Goal: Task Accomplishment & Management: Complete application form

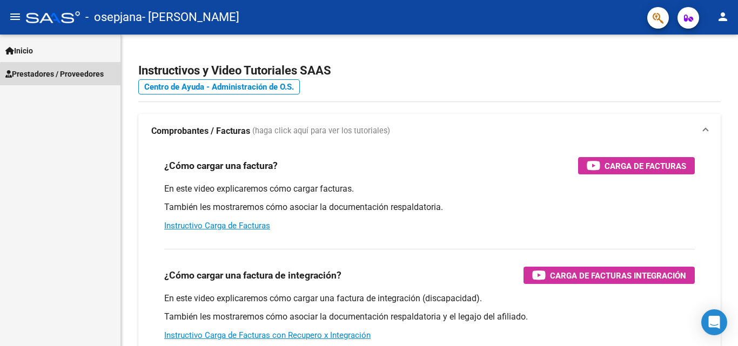
click at [70, 80] on link "Prestadores / Proveedores" at bounding box center [60, 73] width 120 height 23
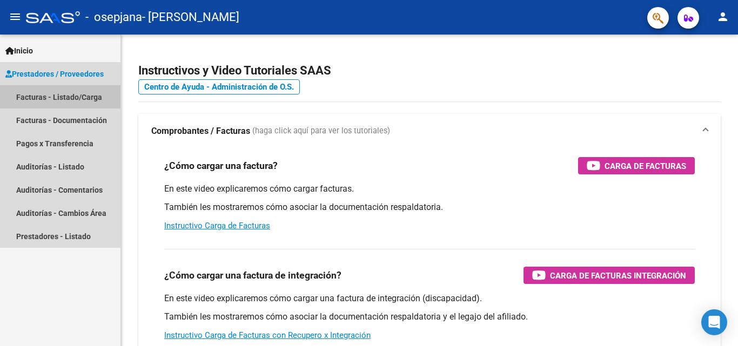
click at [92, 98] on link "Facturas - Listado/Carga" at bounding box center [60, 96] width 120 height 23
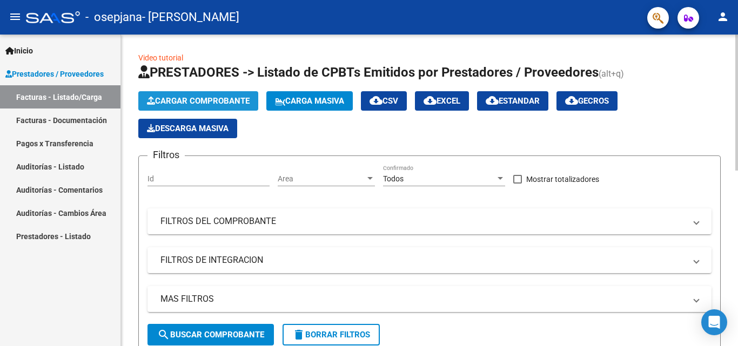
click at [183, 106] on button "Cargar Comprobante" at bounding box center [198, 100] width 120 height 19
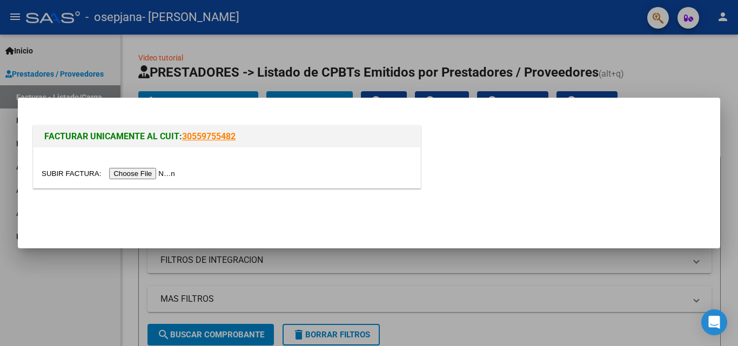
click at [152, 171] on input "file" at bounding box center [110, 173] width 137 height 11
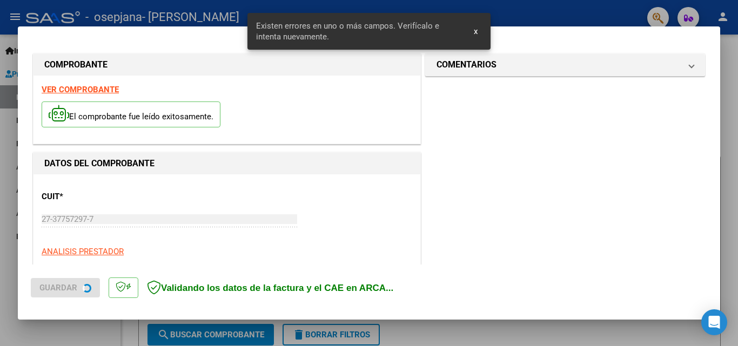
scroll to position [244, 0]
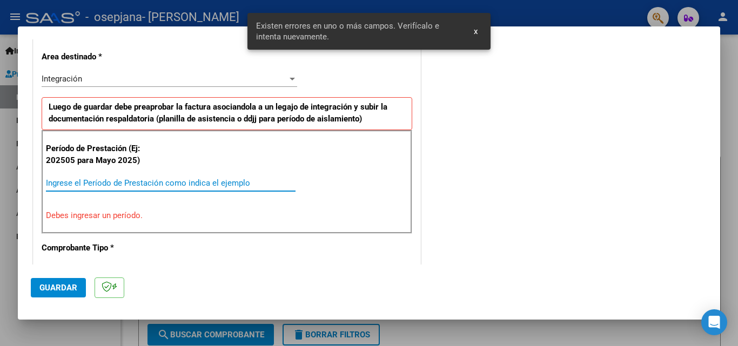
click at [149, 184] on input "Ingrese el Período de Prestación como indica el ejemplo" at bounding box center [171, 183] width 250 height 10
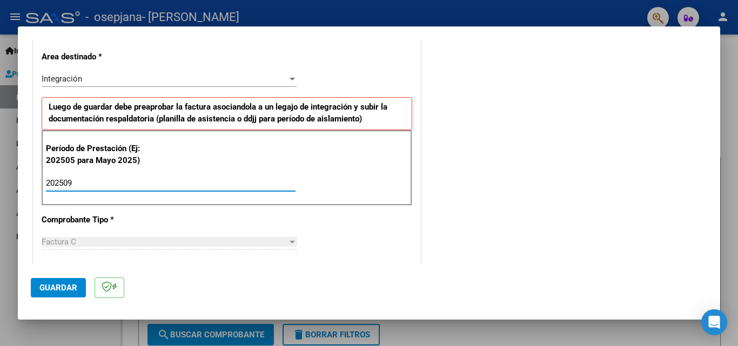
type input "202509"
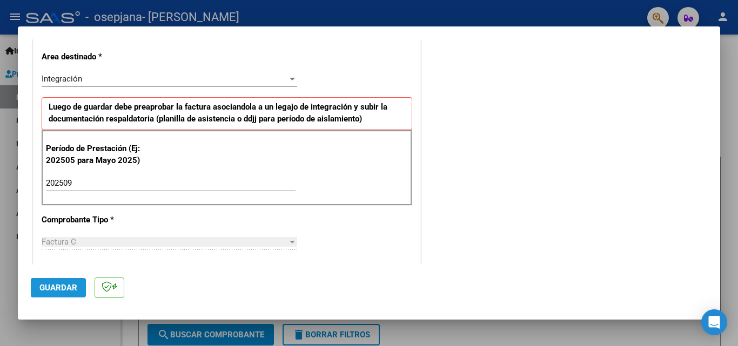
click at [56, 296] on button "Guardar" at bounding box center [58, 287] width 55 height 19
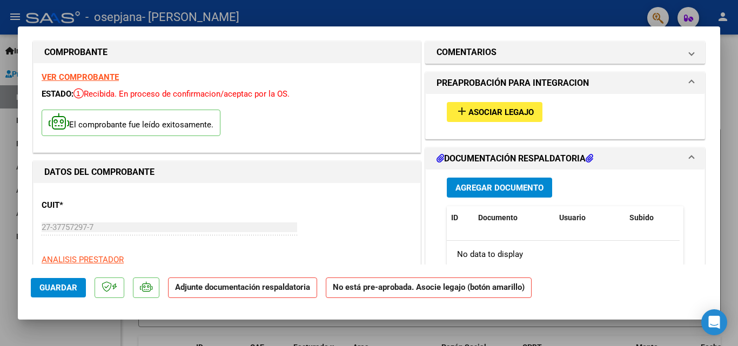
scroll to position [0, 0]
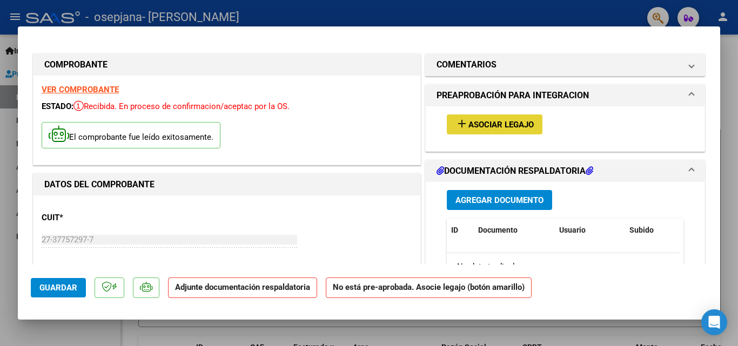
click at [513, 127] on span "Asociar Legajo" at bounding box center [500, 125] width 65 height 10
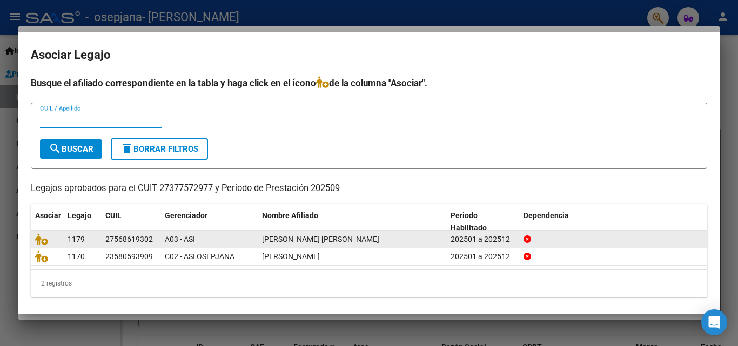
click at [62, 240] on datatable-body-cell at bounding box center [47, 239] width 32 height 17
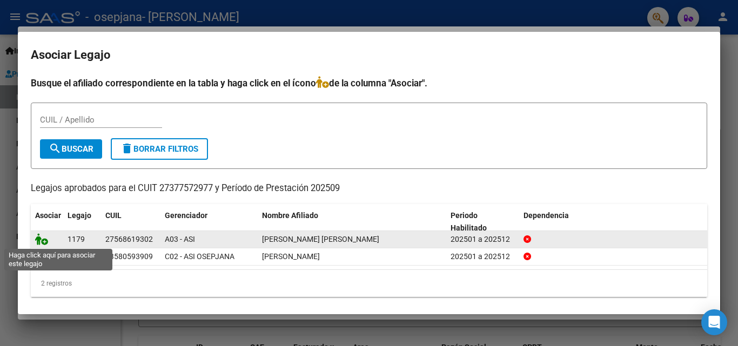
click at [41, 240] on icon at bounding box center [41, 239] width 13 height 12
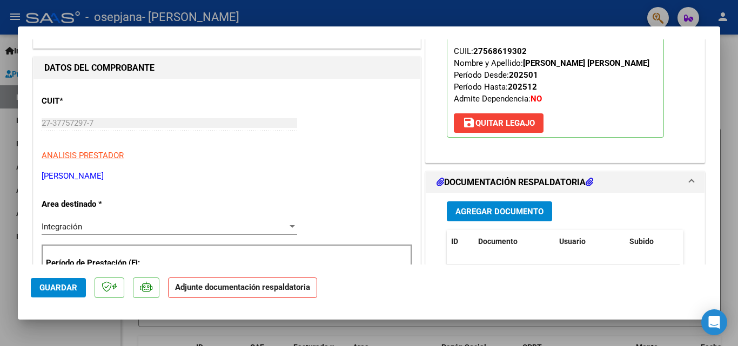
scroll to position [239, 0]
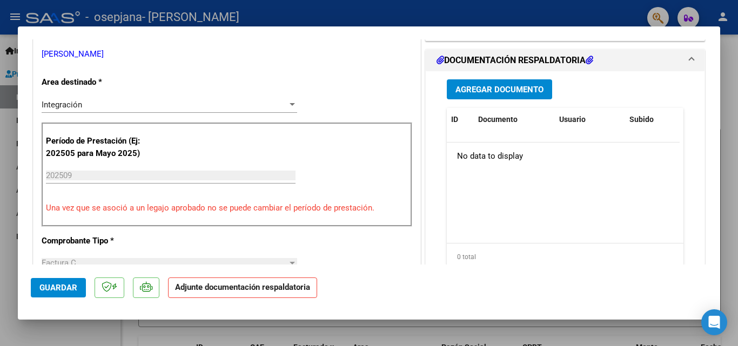
click at [523, 87] on span "Agregar Documento" at bounding box center [499, 90] width 88 height 10
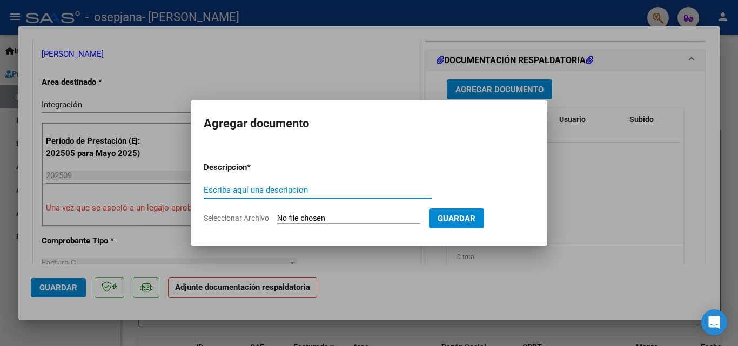
click at [342, 188] on input "Escriba aquí una descripcion" at bounding box center [318, 190] width 228 height 10
type input "pa"
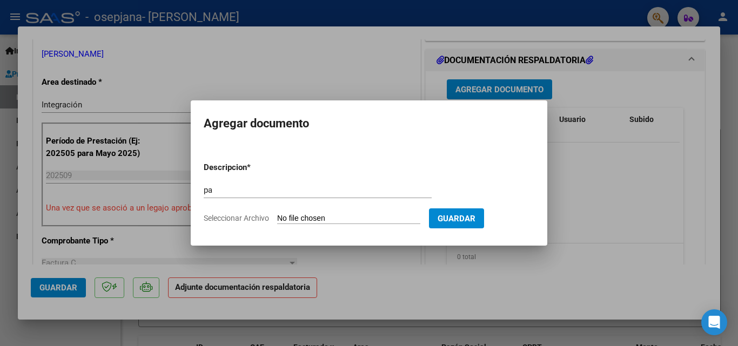
click at [341, 219] on input "Seleccionar Archivo" at bounding box center [348, 219] width 143 height 10
type input "C:\fakepath\alma sep.pdf"
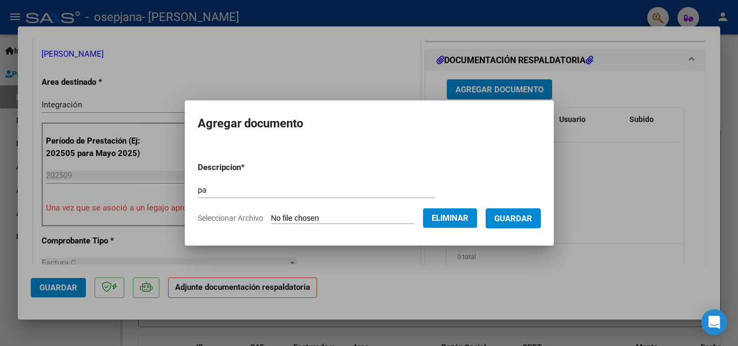
click at [530, 214] on span "Guardar" at bounding box center [513, 219] width 38 height 10
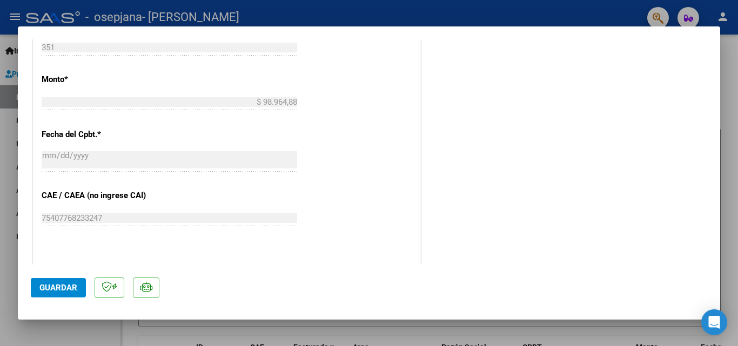
scroll to position [742, 0]
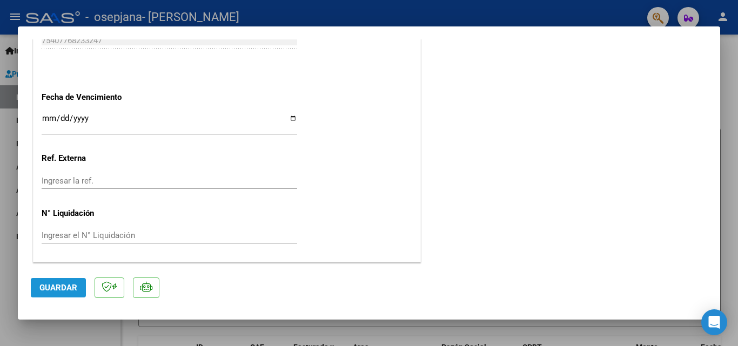
click at [41, 286] on span "Guardar" at bounding box center [58, 288] width 38 height 10
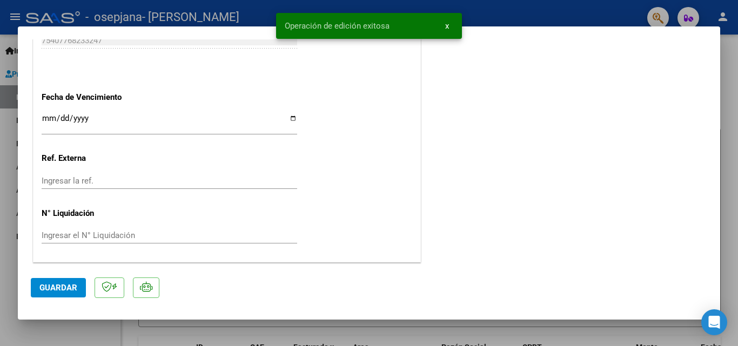
click at [450, 22] on button "x" at bounding box center [446, 25] width 21 height 19
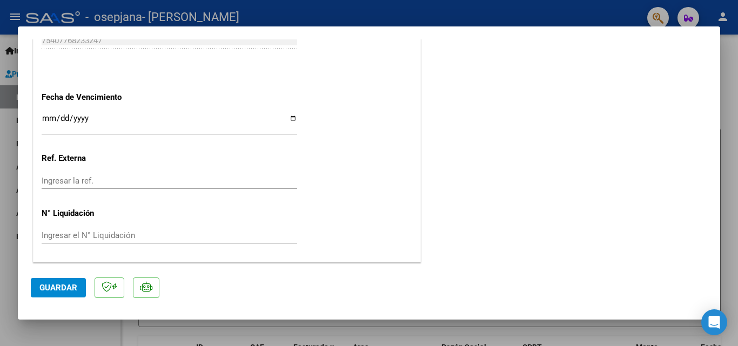
click at [737, 144] on div at bounding box center [369, 173] width 738 height 346
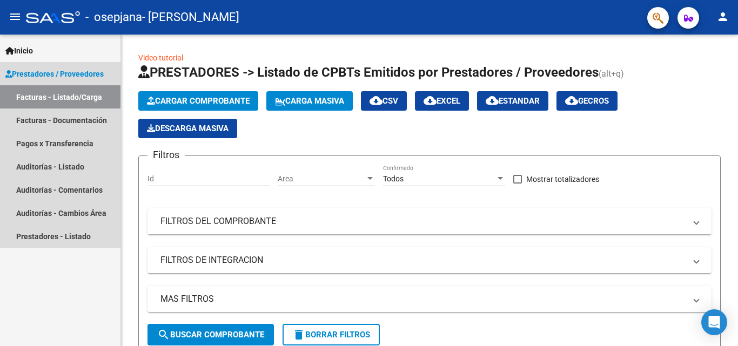
click at [83, 97] on link "Facturas - Listado/Carga" at bounding box center [60, 96] width 120 height 23
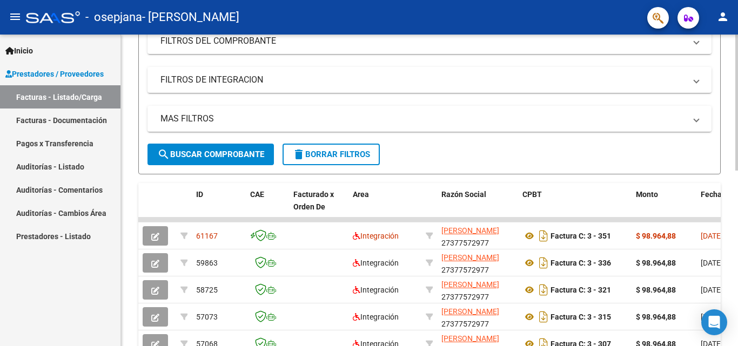
scroll to position [181, 0]
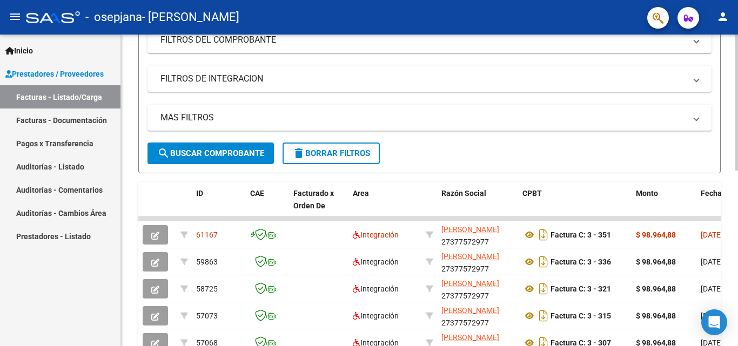
click at [737, 188] on div at bounding box center [736, 184] width 3 height 136
